Goal: Navigation & Orientation: Find specific page/section

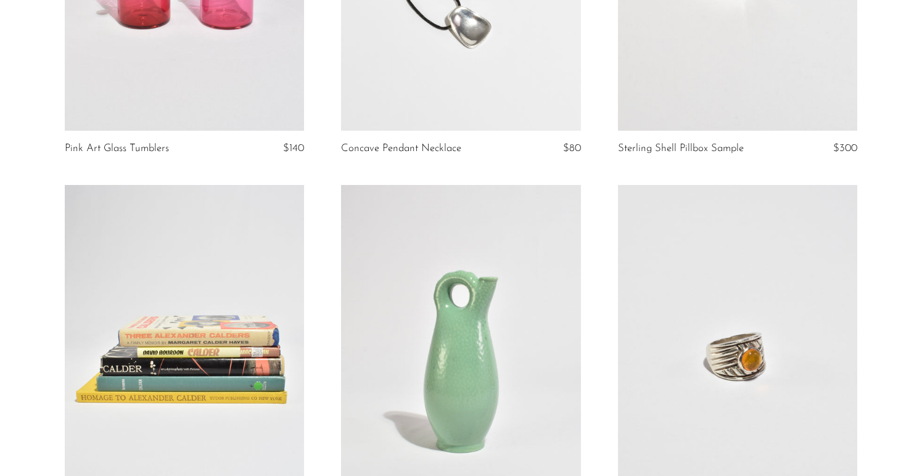
scroll to position [419, 0]
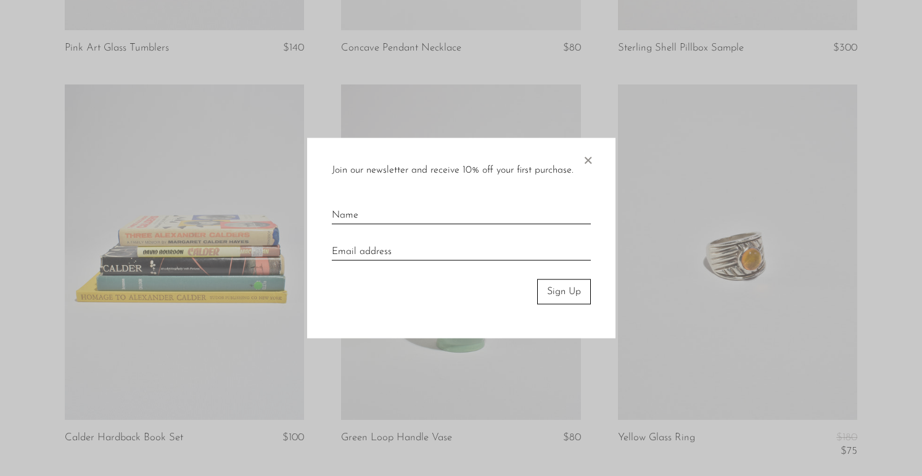
click at [589, 153] on span "×" at bounding box center [587, 157] width 12 height 39
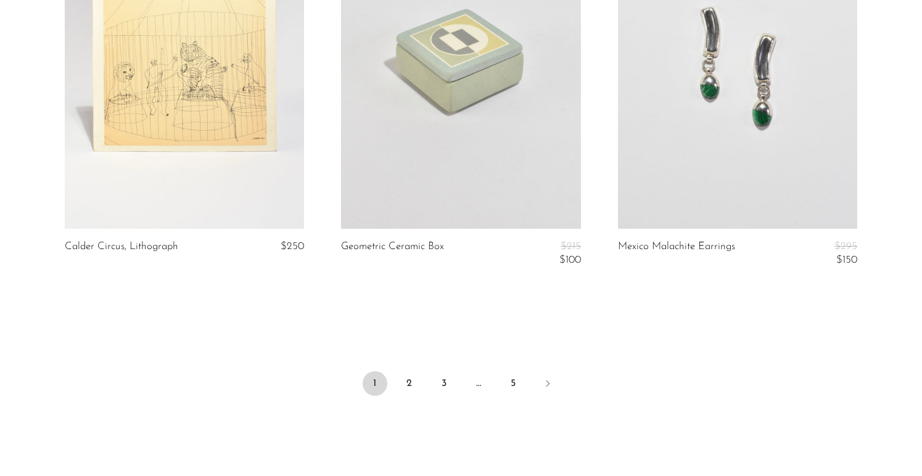
scroll to position [4619, 0]
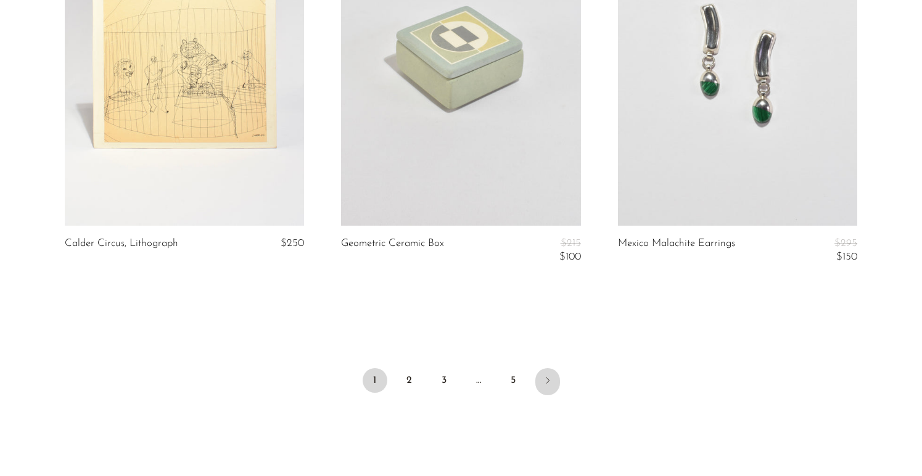
click at [547, 385] on icon "Next" at bounding box center [547, 380] width 10 height 10
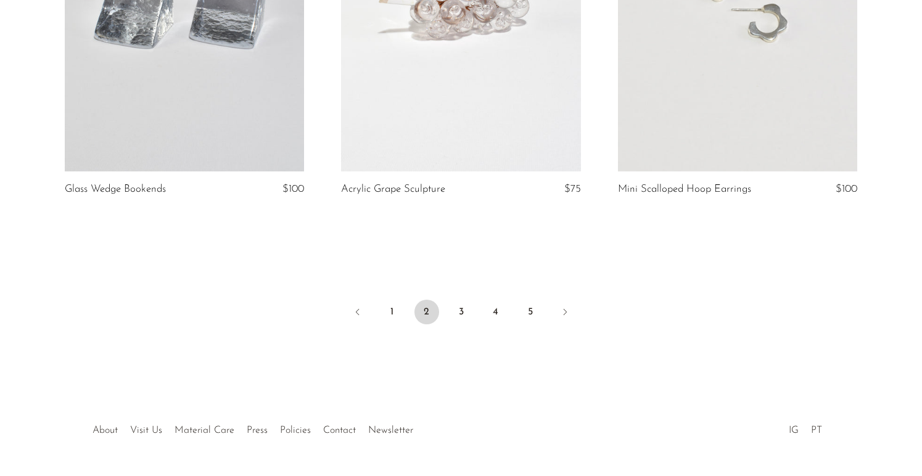
scroll to position [4683, 0]
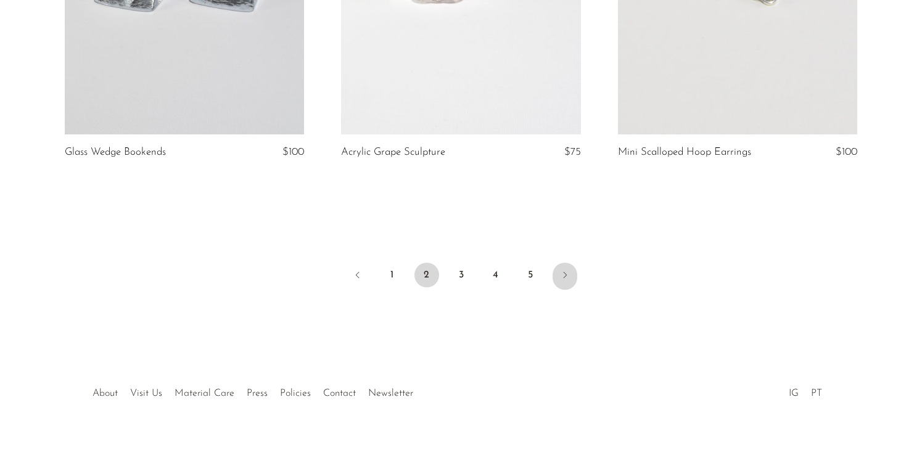
click at [567, 279] on icon "Next" at bounding box center [565, 275] width 10 height 10
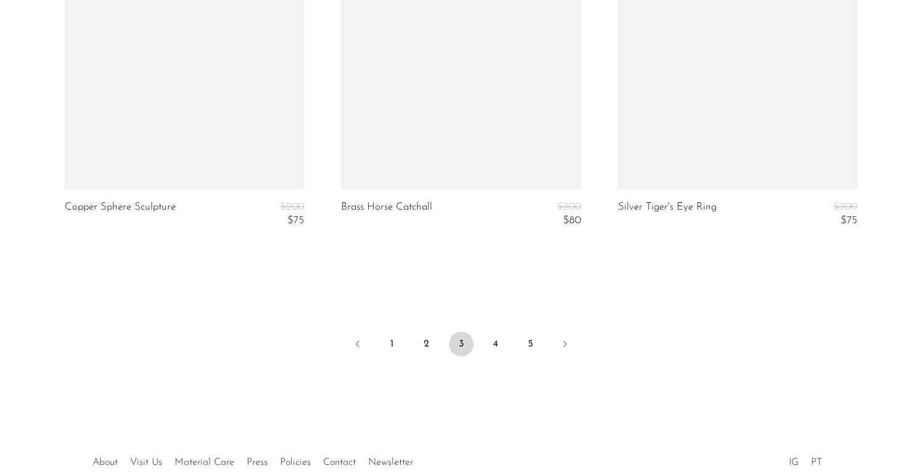
scroll to position [4718, 0]
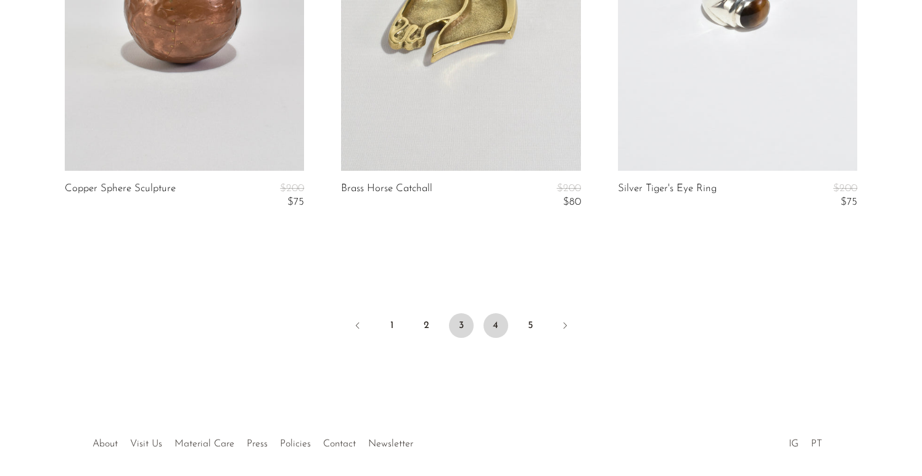
click at [498, 325] on link "4" at bounding box center [495, 325] width 25 height 25
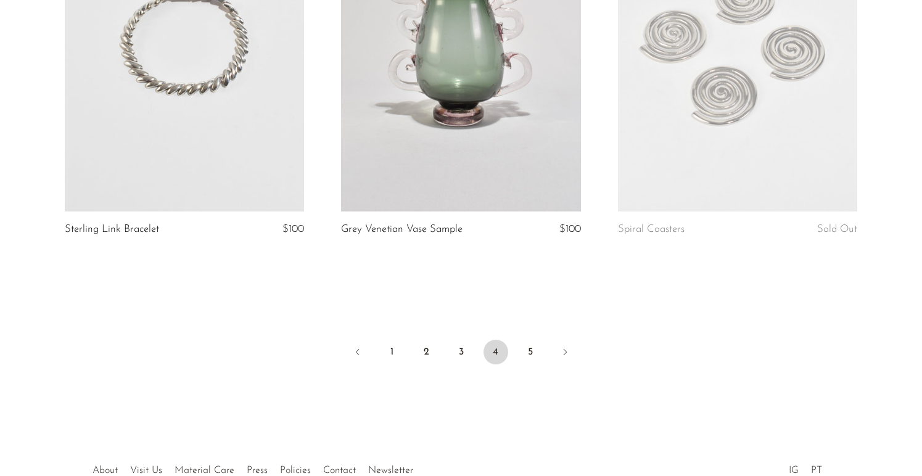
scroll to position [4738, 0]
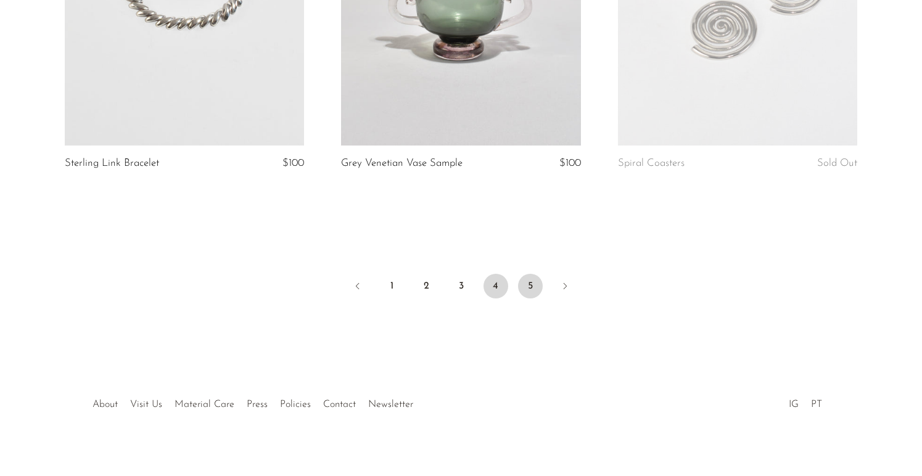
click at [534, 275] on link "5" at bounding box center [530, 286] width 25 height 25
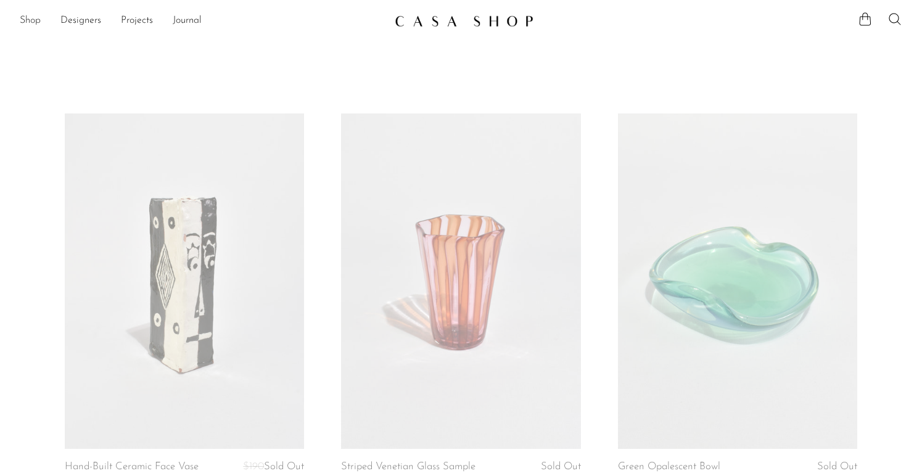
click at [26, 23] on link "Shop" at bounding box center [30, 21] width 21 height 16
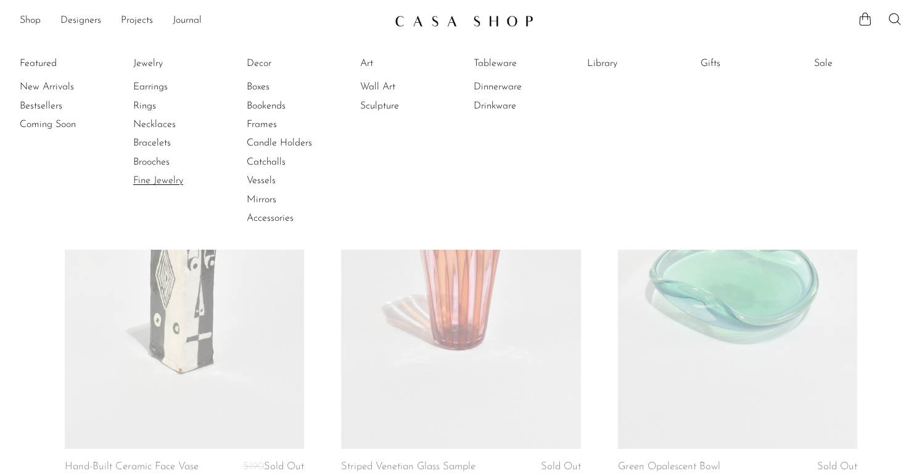
click at [177, 174] on link "Fine Jewelry" at bounding box center [179, 181] width 92 height 14
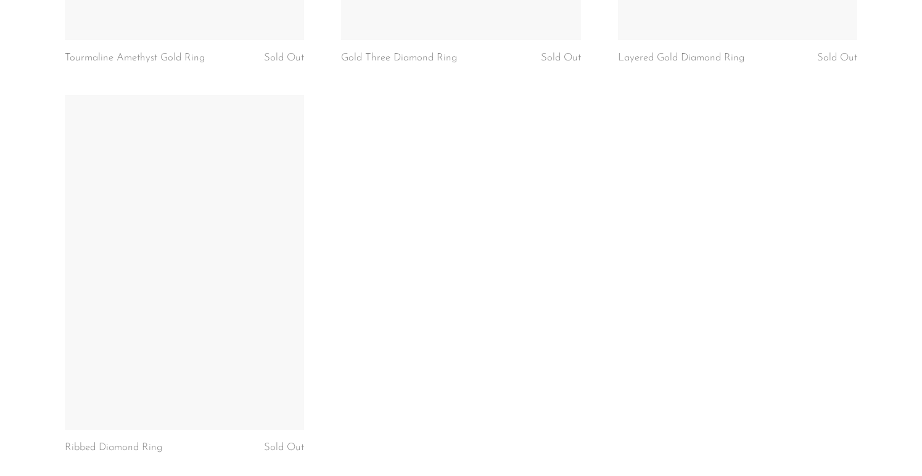
scroll to position [2380, 0]
